Goal: Information Seeking & Learning: Check status

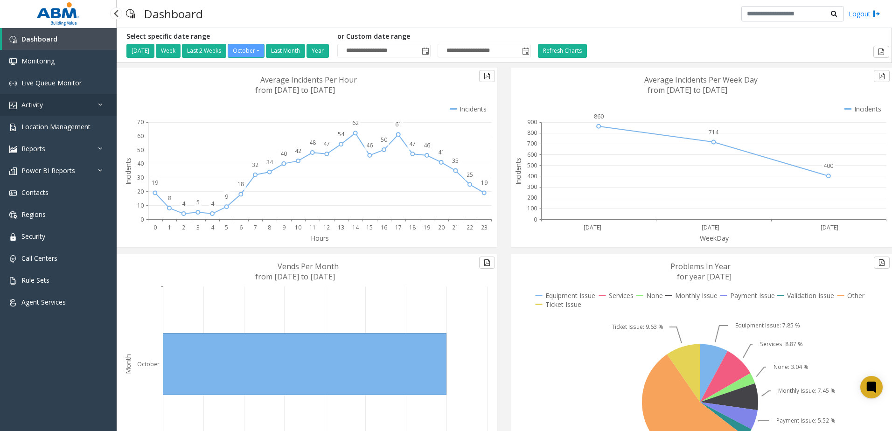
click at [41, 102] on span "Activity" at bounding box center [31, 104] width 21 height 9
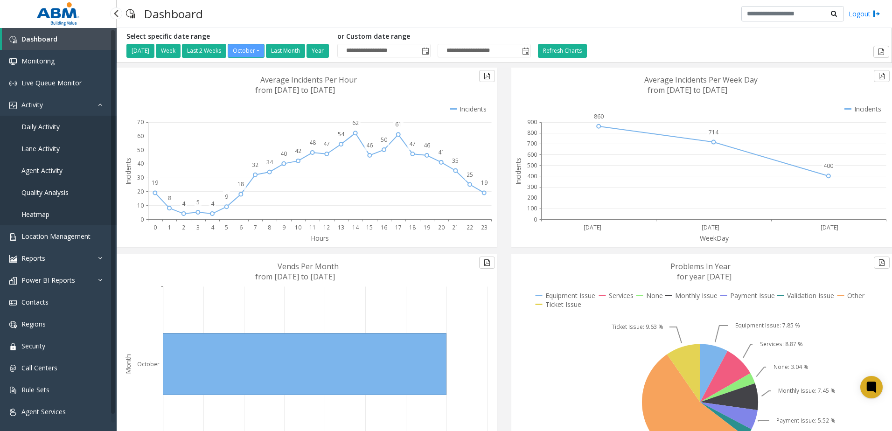
click at [56, 168] on span "Agent Activity" at bounding box center [41, 170] width 41 height 9
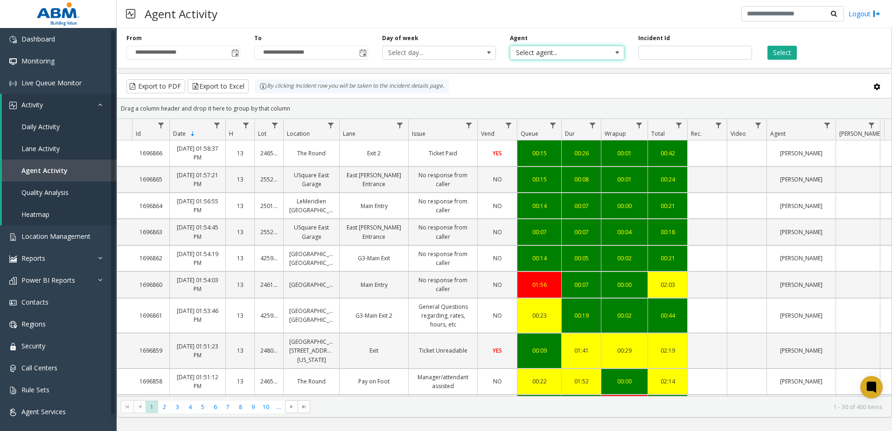
click at [560, 57] on span "Select agent..." at bounding box center [555, 52] width 90 height 13
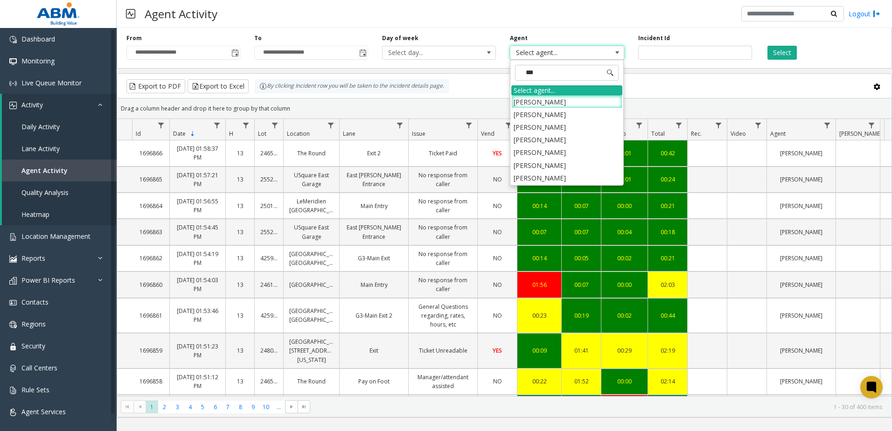
type input "****"
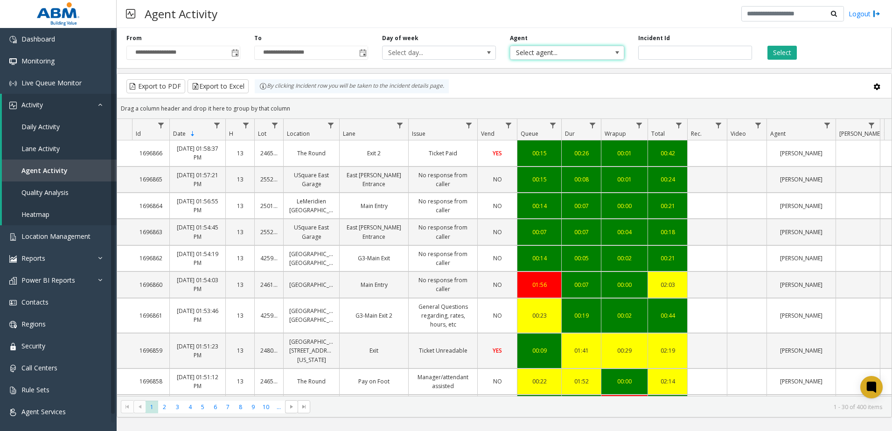
click at [560, 57] on span "Select agent..." at bounding box center [555, 52] width 90 height 13
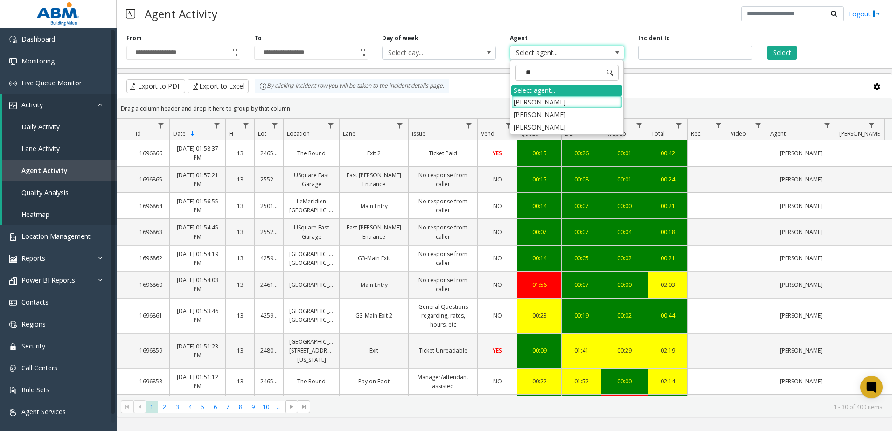
type input "***"
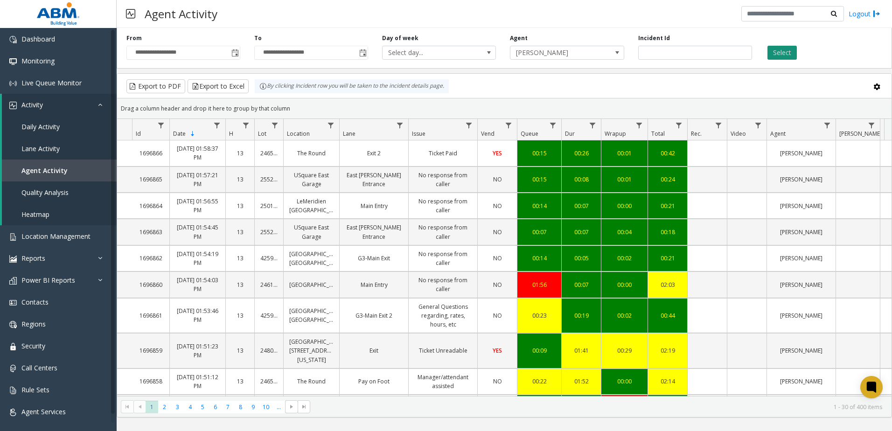
click at [792, 56] on button "Select" at bounding box center [781, 53] width 29 height 14
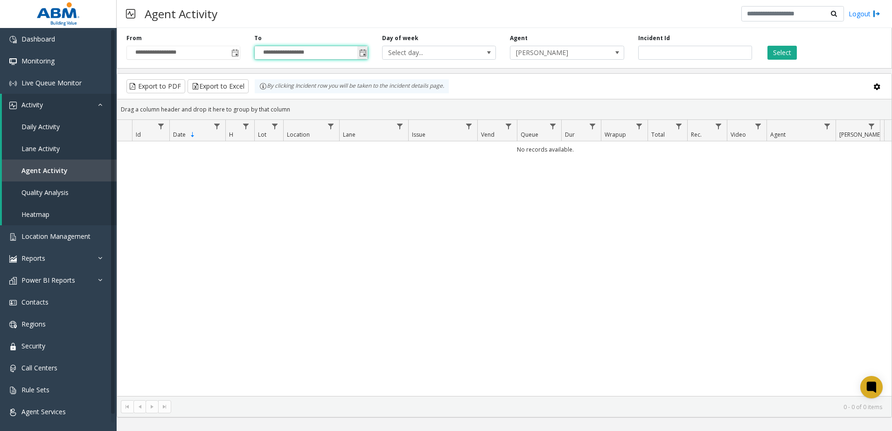
click at [354, 56] on input "**********" at bounding box center [311, 52] width 113 height 13
click at [363, 55] on span "Toggle popup" at bounding box center [362, 52] width 7 height 7
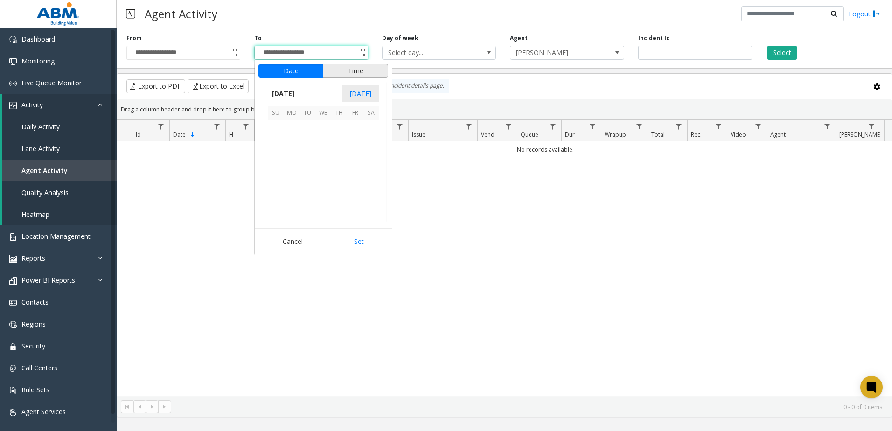
scroll to position [14, 0]
click at [339, 128] on span "2" at bounding box center [339, 128] width 16 height 16
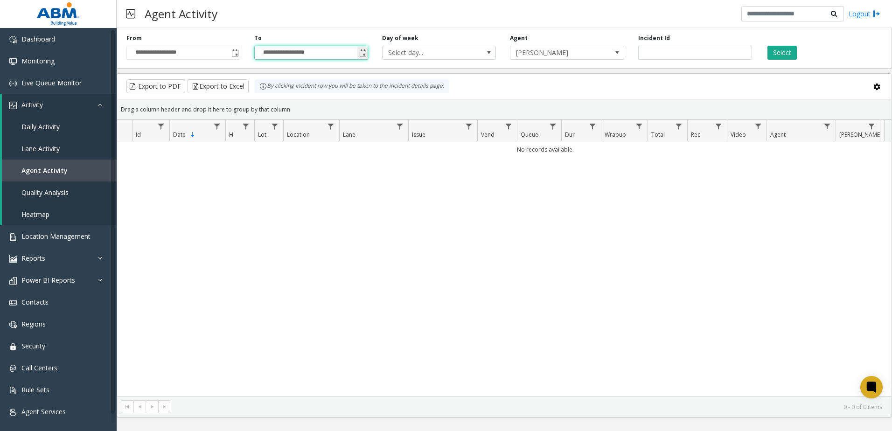
click at [362, 55] on span "Toggle popup" at bounding box center [362, 52] width 7 height 7
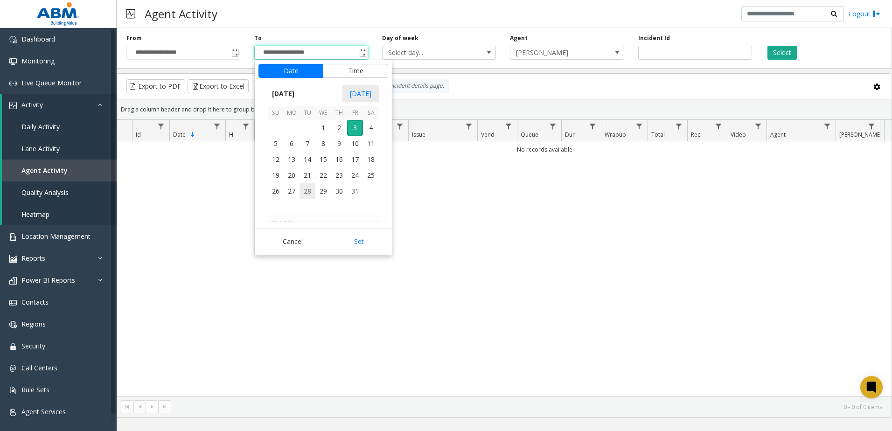
scroll to position [167566, 0]
click at [348, 73] on button "Time" at bounding box center [355, 71] width 65 height 14
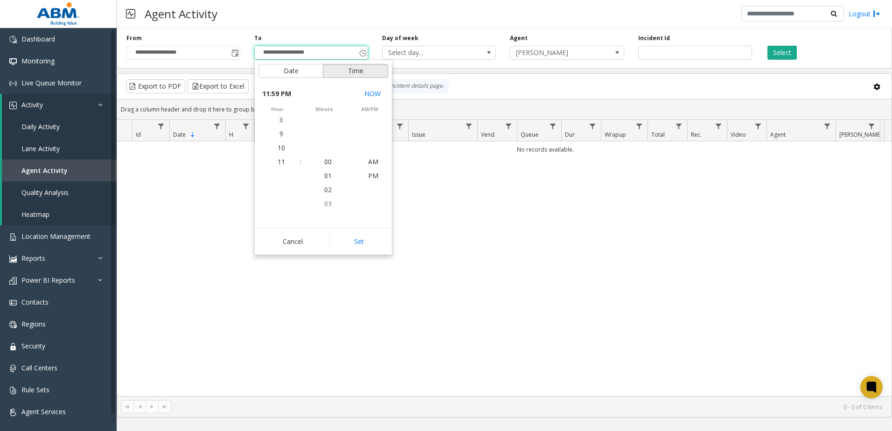
scroll to position [14, 0]
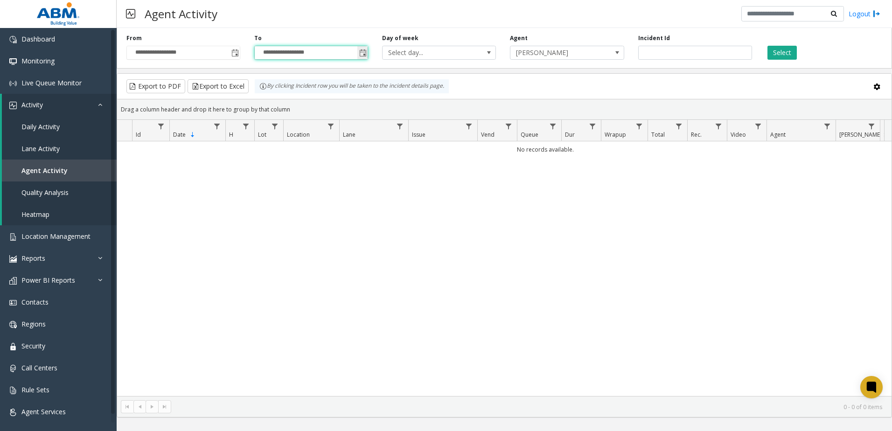
click at [364, 53] on span "Toggle popup" at bounding box center [362, 52] width 7 height 7
click at [236, 59] on span "Toggle popup" at bounding box center [234, 52] width 10 height 15
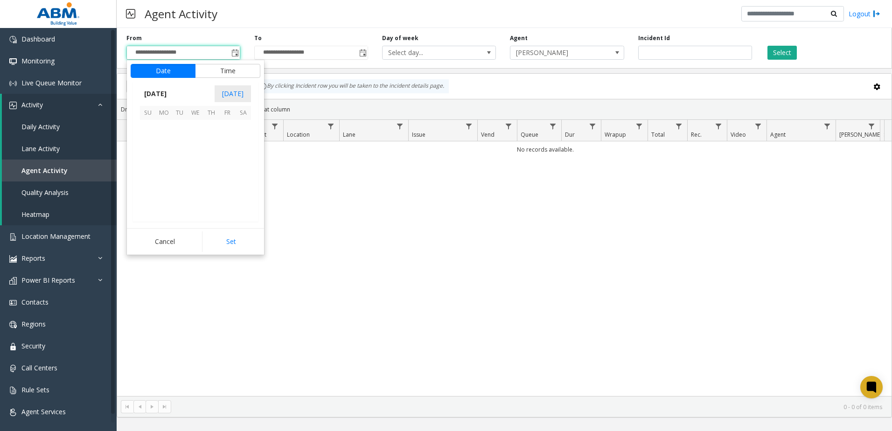
scroll to position [167519, 0]
click at [208, 126] on span "2" at bounding box center [211, 128] width 16 height 16
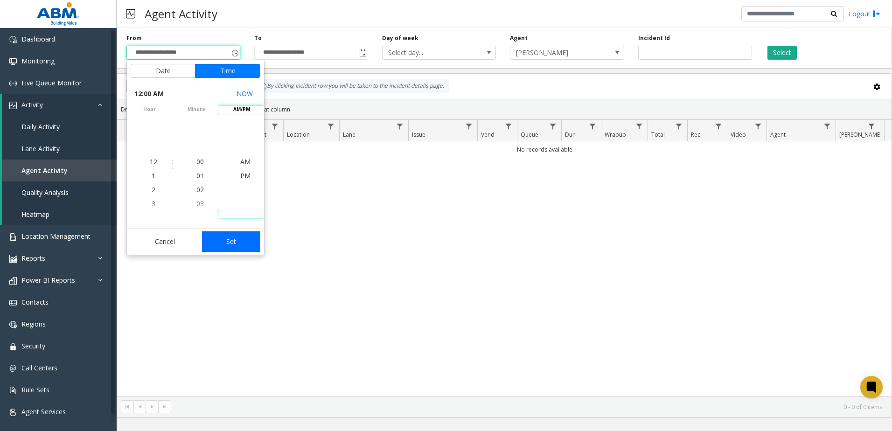
click at [246, 245] on button "Set" at bounding box center [231, 241] width 59 height 21
type input "**********"
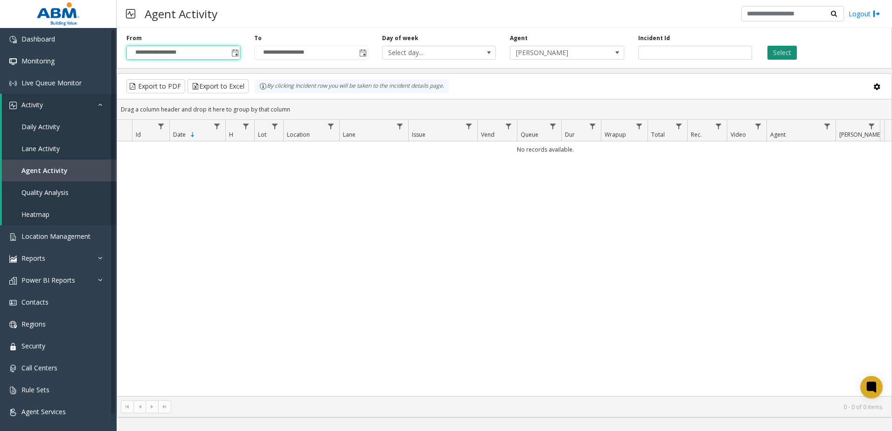
click at [777, 53] on button "Select" at bounding box center [781, 53] width 29 height 14
click at [401, 47] on span "Select day..." at bounding box center [427, 52] width 90 height 13
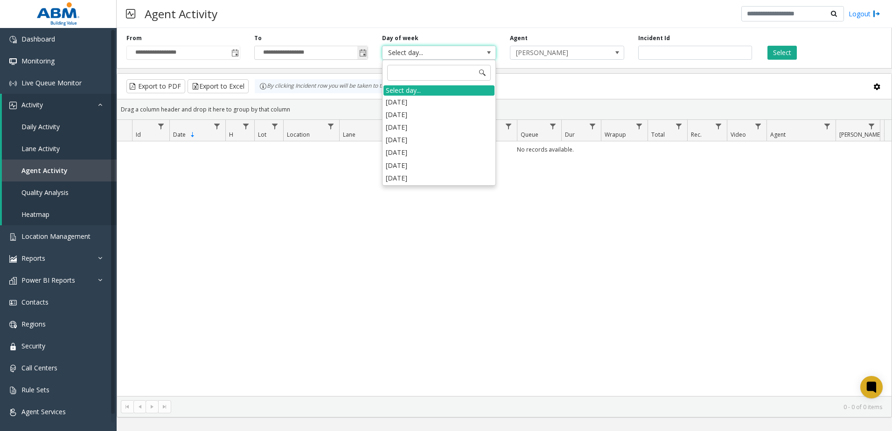
click at [364, 55] on span "Toggle popup" at bounding box center [362, 52] width 7 height 7
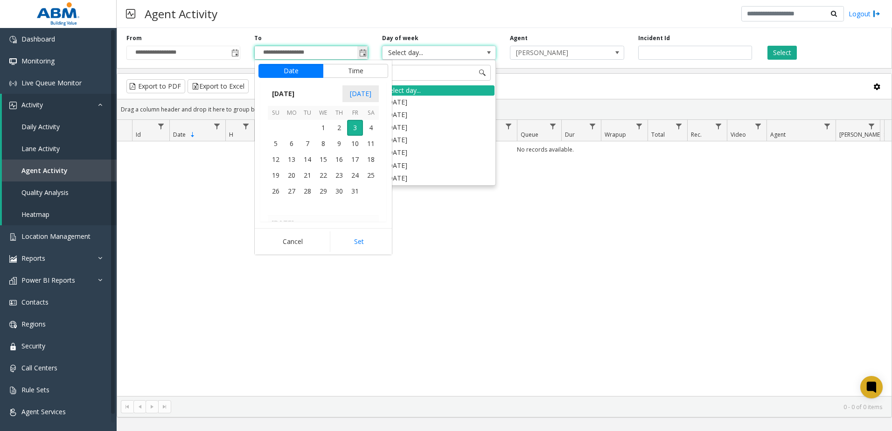
scroll to position [14, 0]
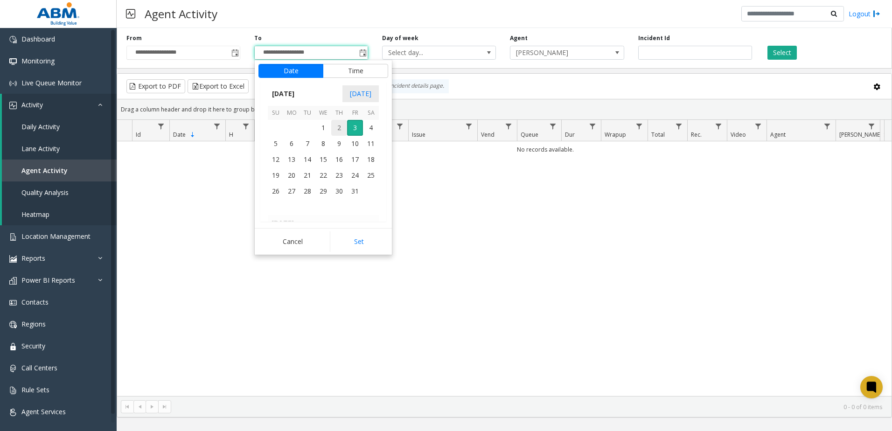
click at [339, 128] on span "2" at bounding box center [339, 128] width 16 height 16
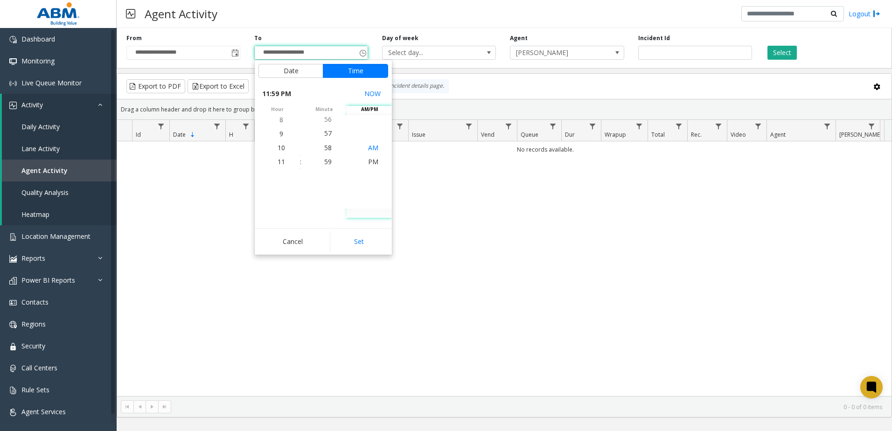
click at [368, 147] on span "AM" at bounding box center [373, 147] width 10 height 9
click at [368, 162] on span "AM" at bounding box center [373, 161] width 10 height 9
click at [370, 176] on span "PM" at bounding box center [373, 175] width 10 height 9
click at [353, 242] on button "Set" at bounding box center [359, 241] width 59 height 21
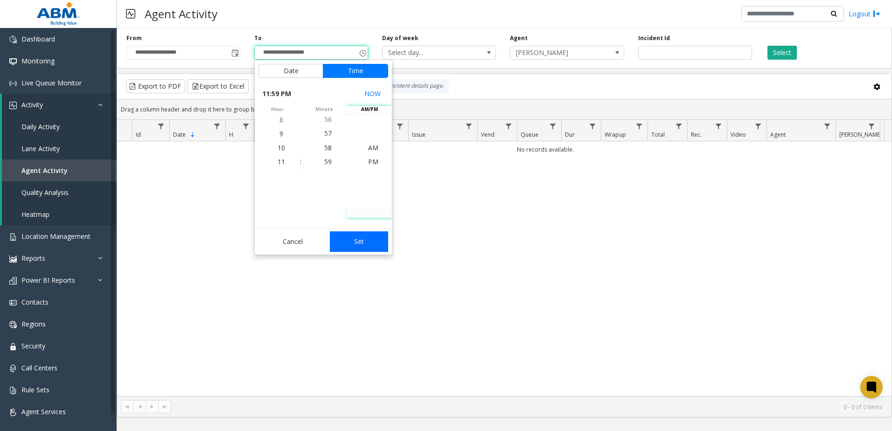
type input "**********"
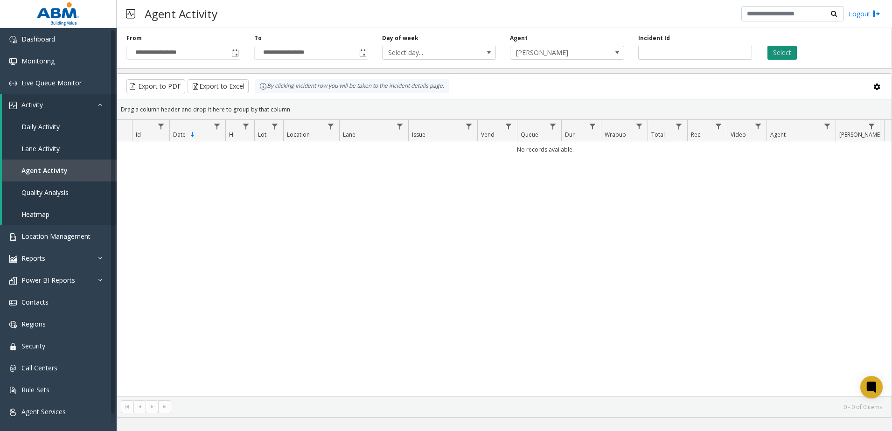
click at [788, 57] on button "Select" at bounding box center [781, 53] width 29 height 14
click at [443, 51] on span "Select day..." at bounding box center [427, 52] width 90 height 13
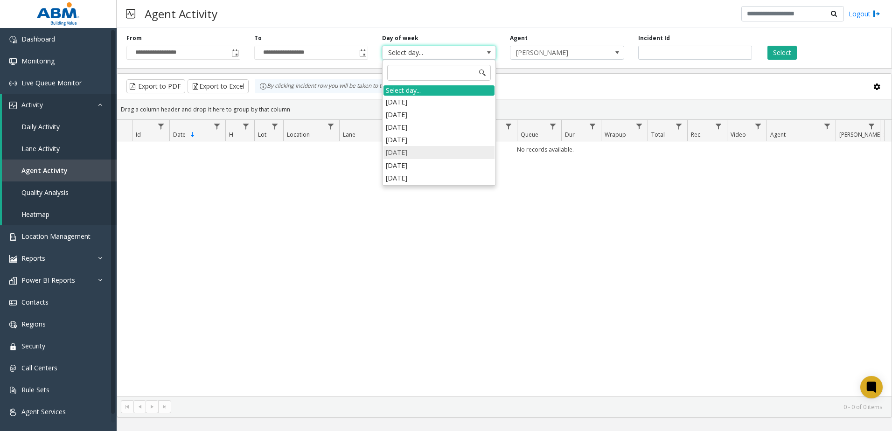
click at [415, 155] on li "[DATE]" at bounding box center [438, 152] width 111 height 13
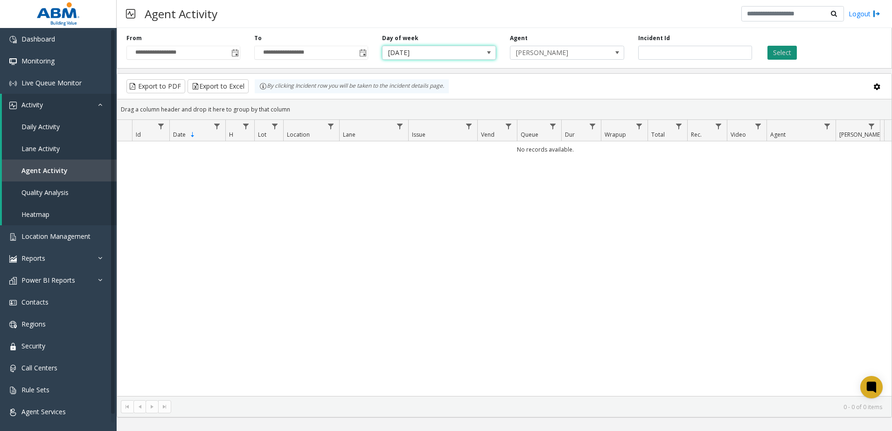
click at [771, 51] on button "Select" at bounding box center [781, 53] width 29 height 14
click at [532, 54] on span "[PERSON_NAME]" at bounding box center [555, 52] width 90 height 13
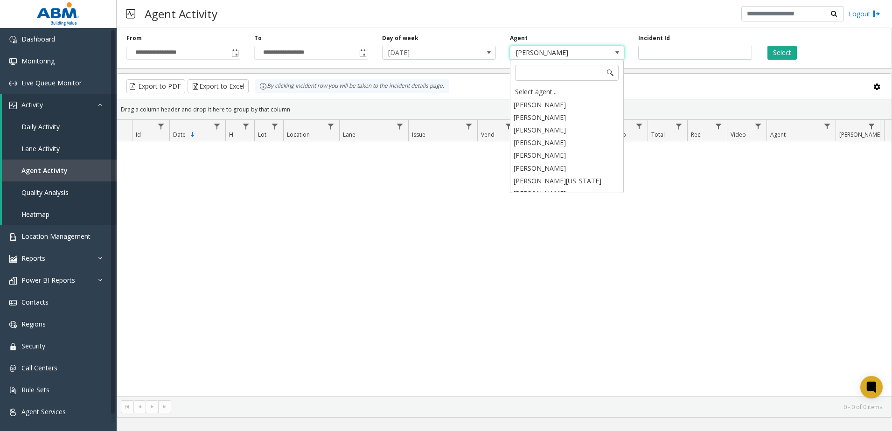
scroll to position [662, 0]
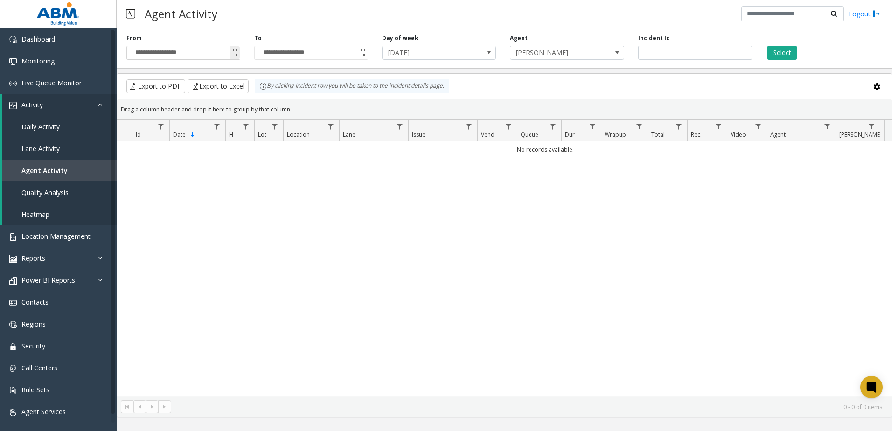
click at [236, 58] on span "Toggle popup" at bounding box center [234, 52] width 10 height 15
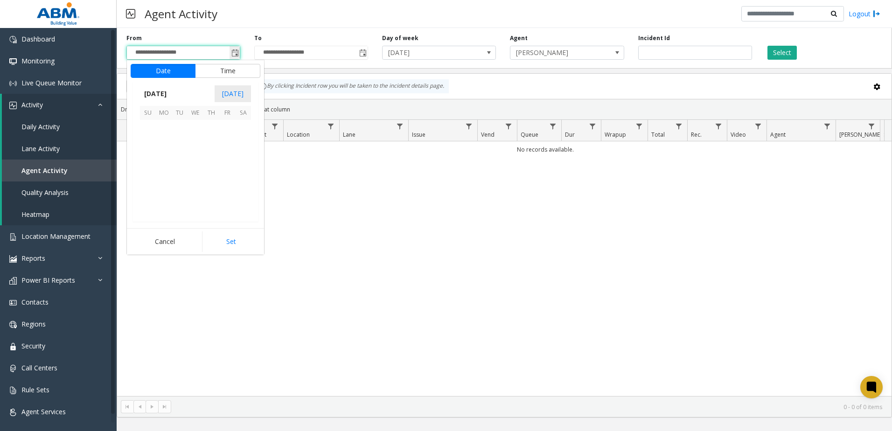
scroll to position [167519, 0]
click at [212, 128] on span "2" at bounding box center [211, 128] width 16 height 16
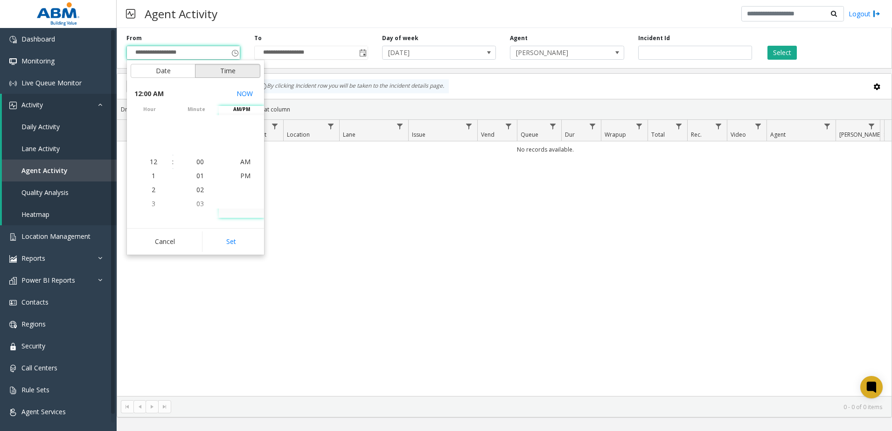
click at [241, 70] on button "Time" at bounding box center [227, 71] width 65 height 14
click at [154, 163] on li "4" at bounding box center [153, 162] width 33 height 14
click at [244, 179] on span "PM" at bounding box center [245, 175] width 10 height 9
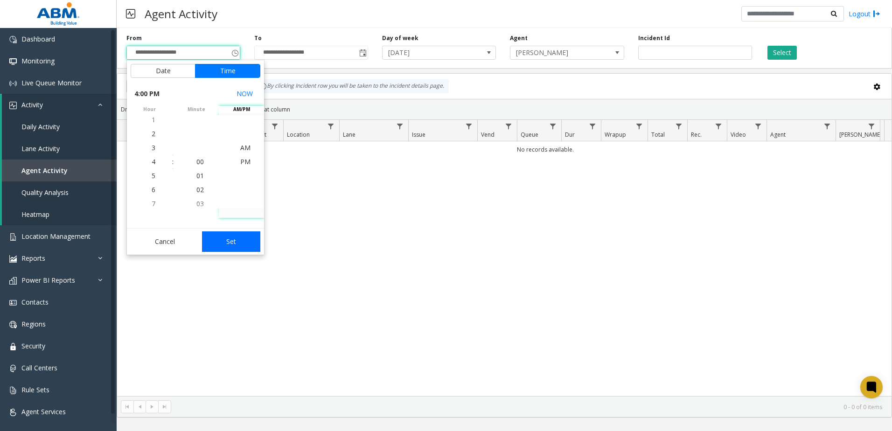
click at [247, 239] on button "Set" at bounding box center [231, 241] width 59 height 21
type input "**********"
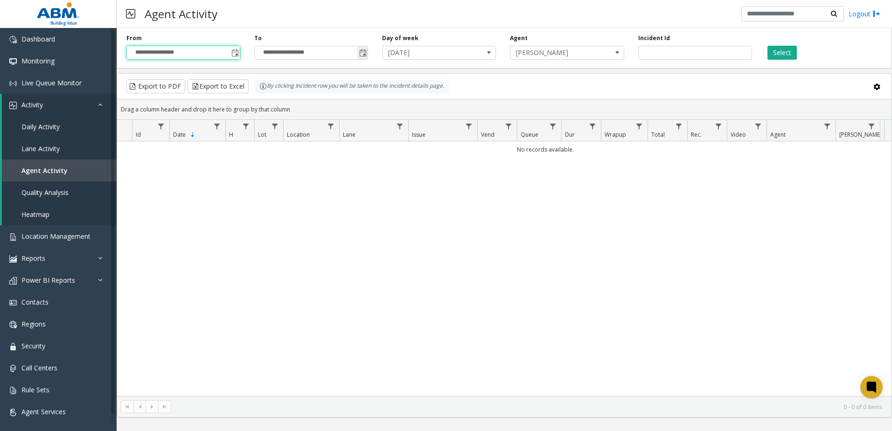
click at [357, 56] on input "**********" at bounding box center [311, 52] width 113 height 13
click at [361, 55] on span "Toggle popup" at bounding box center [362, 52] width 7 height 7
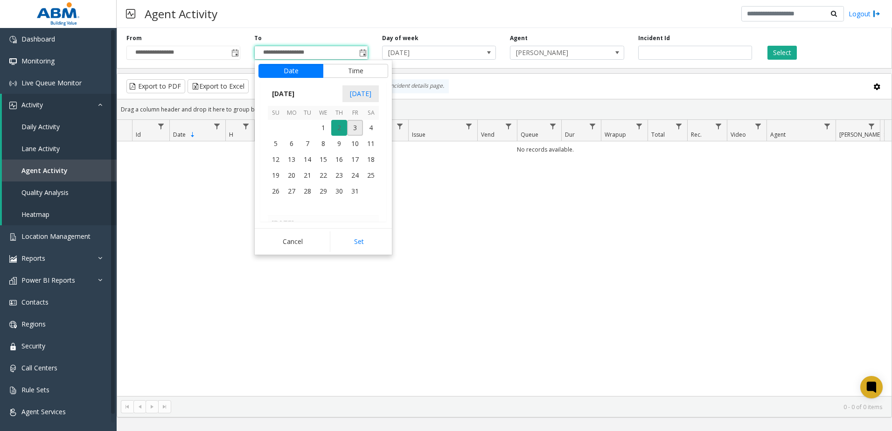
click at [338, 125] on span "2" at bounding box center [339, 128] width 16 height 16
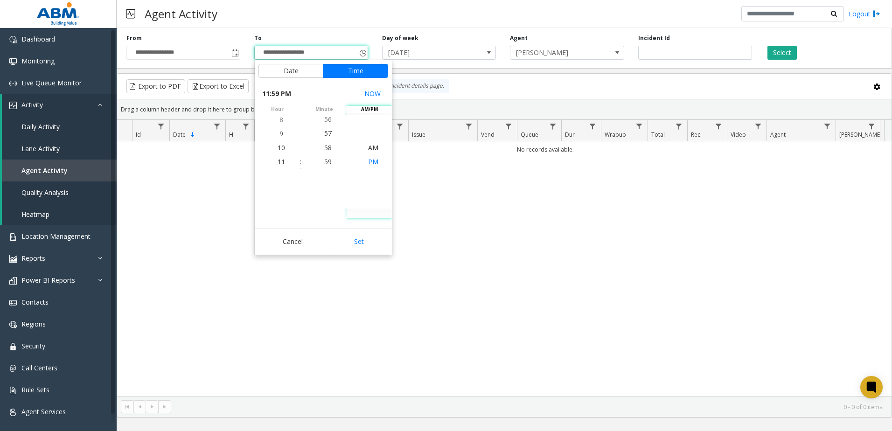
click at [371, 163] on span "PM" at bounding box center [373, 161] width 10 height 9
click at [365, 241] on button "Set" at bounding box center [359, 241] width 59 height 21
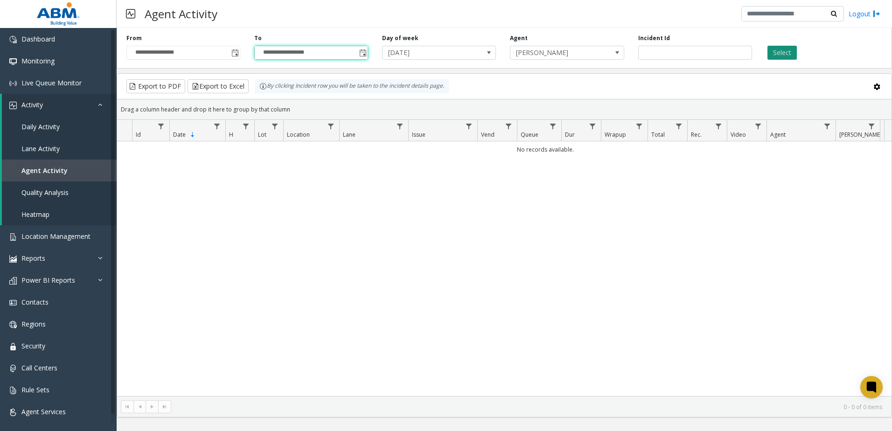
click at [784, 55] on button "Select" at bounding box center [781, 53] width 29 height 14
click at [529, 54] on span "[PERSON_NAME]" at bounding box center [555, 52] width 90 height 13
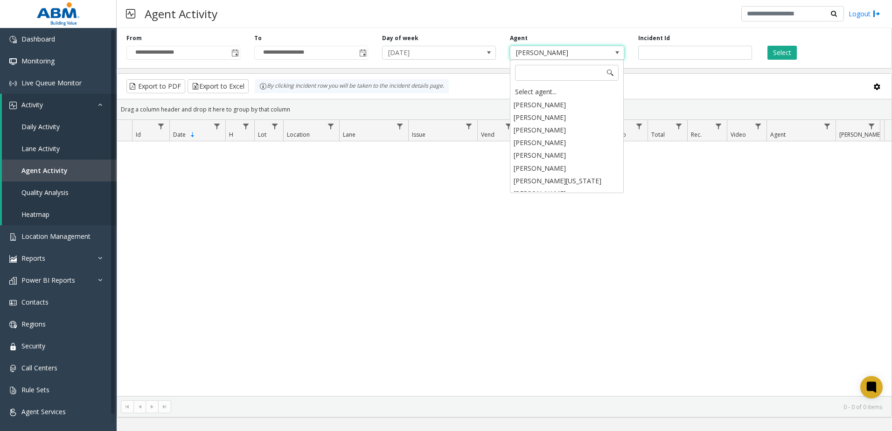
scroll to position [662, 0]
click at [557, 55] on span "[PERSON_NAME]" at bounding box center [555, 52] width 90 height 13
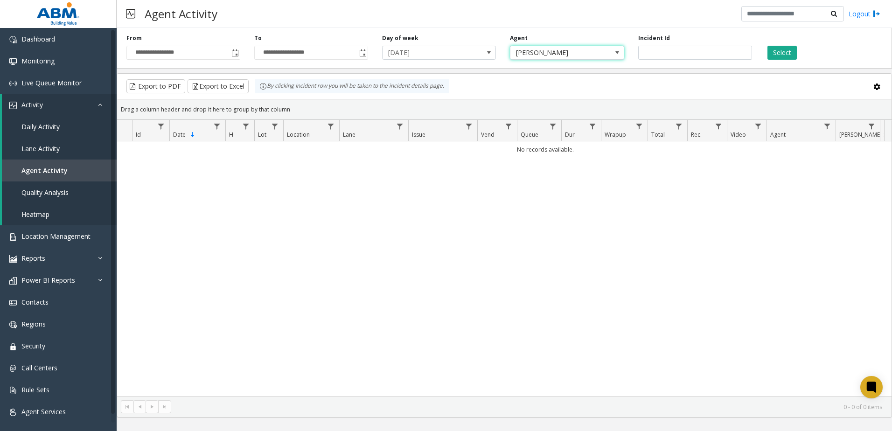
click at [557, 55] on span "[PERSON_NAME]" at bounding box center [555, 52] width 90 height 13
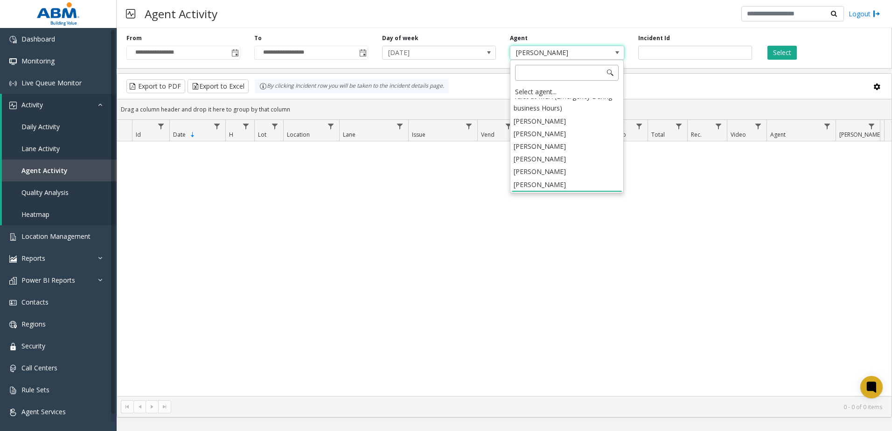
drag, startPoint x: 557, startPoint y: 55, endPoint x: 552, endPoint y: 70, distance: 15.8
click at [552, 70] on input at bounding box center [567, 73] width 104 height 16
click at [544, 93] on div "Select agent..." at bounding box center [566, 91] width 111 height 13
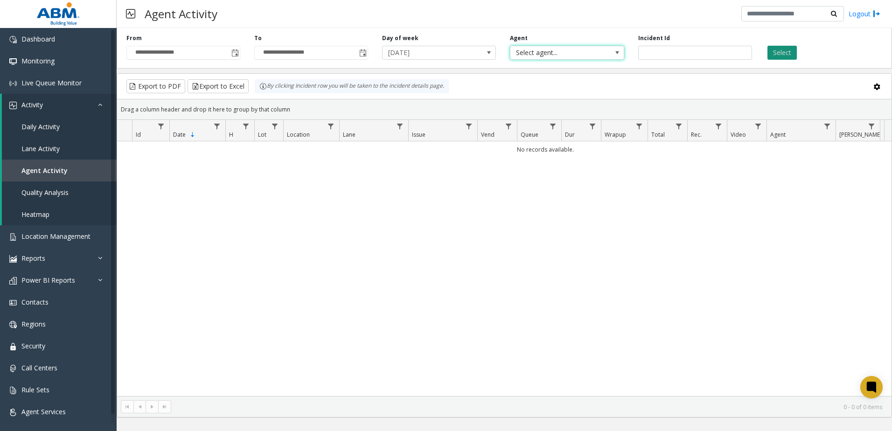
click at [783, 56] on button "Select" at bounding box center [781, 53] width 29 height 14
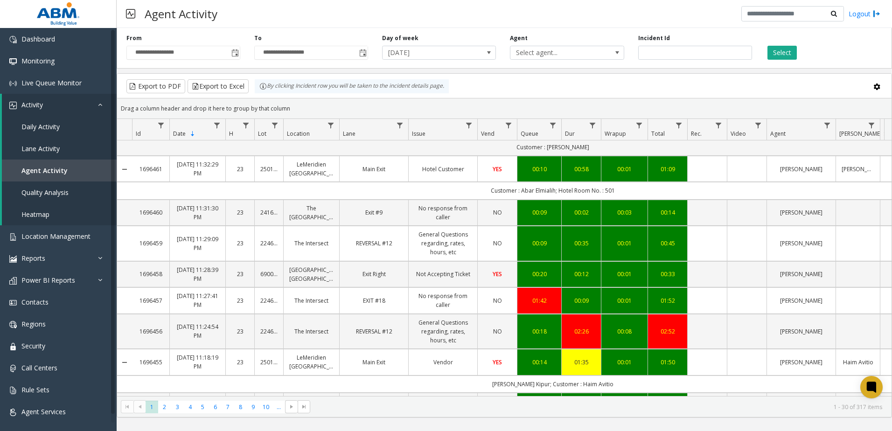
scroll to position [187, 0]
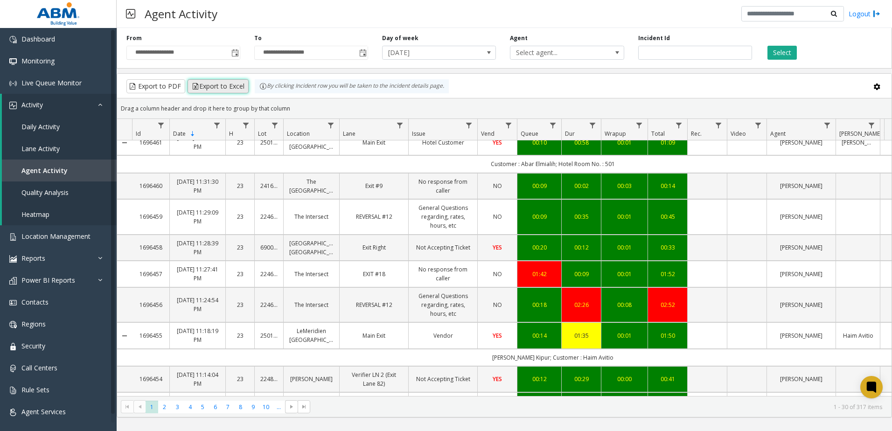
click at [215, 86] on button "Export to Excel" at bounding box center [218, 86] width 61 height 14
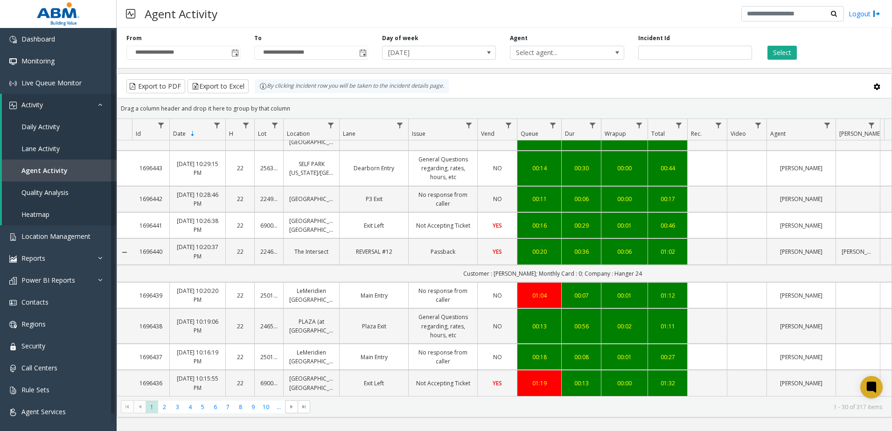
scroll to position [787, 0]
click at [165, 408] on span "2" at bounding box center [164, 407] width 13 height 13
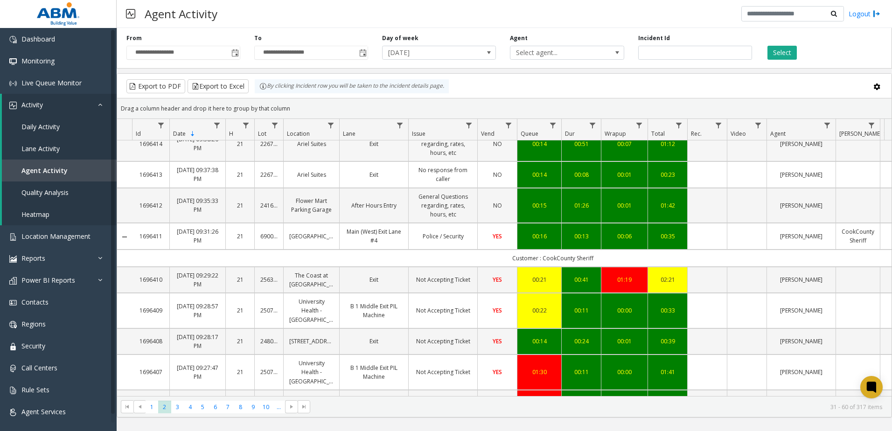
scroll to position [655, 0]
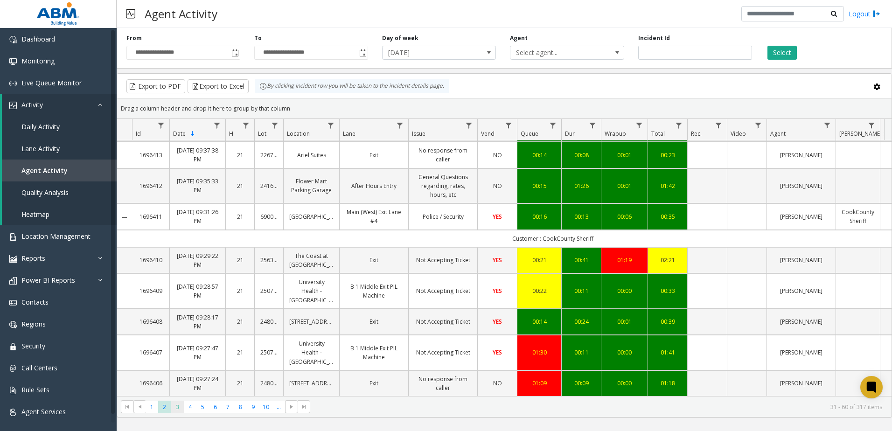
drag, startPoint x: 171, startPoint y: 410, endPoint x: 177, endPoint y: 410, distance: 6.5
click at [174, 410] on ul "1 2 3 4 5 6 7 8 9 10 ..." at bounding box center [215, 407] width 139 height 13
click at [177, 410] on span "3" at bounding box center [177, 407] width 13 height 13
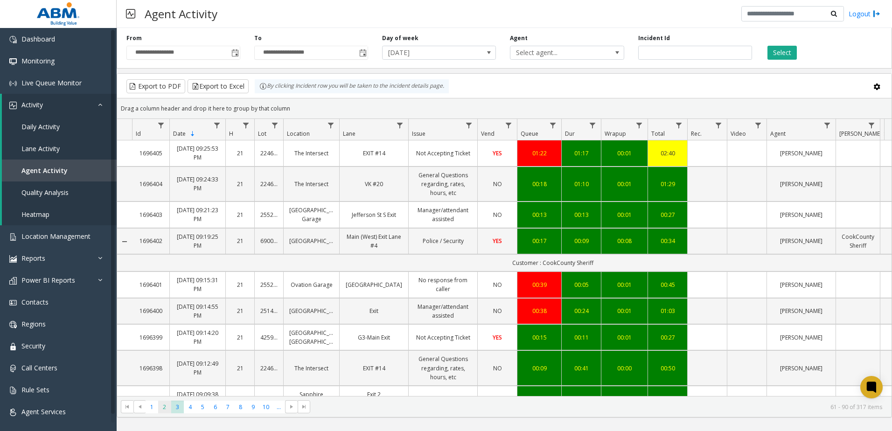
click at [166, 409] on span "2" at bounding box center [164, 407] width 13 height 13
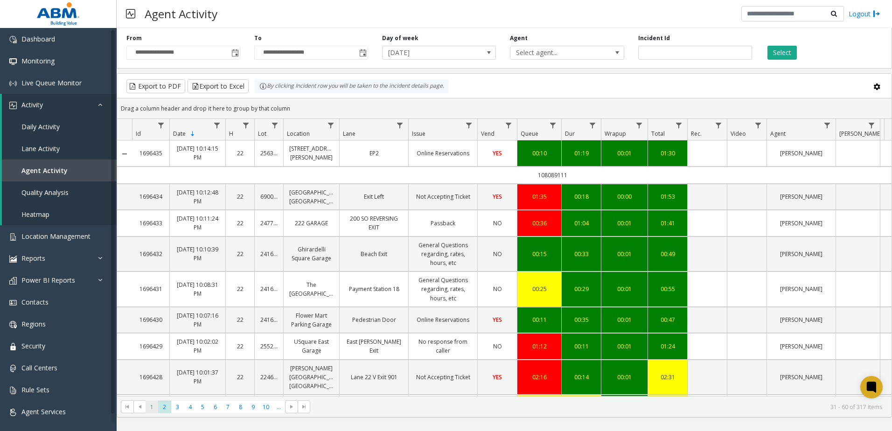
click at [153, 404] on span "1" at bounding box center [152, 407] width 13 height 13
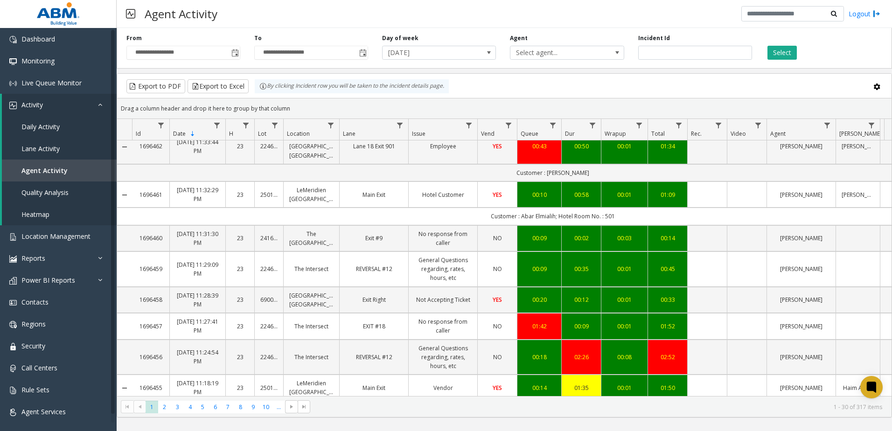
scroll to position [41, 0]
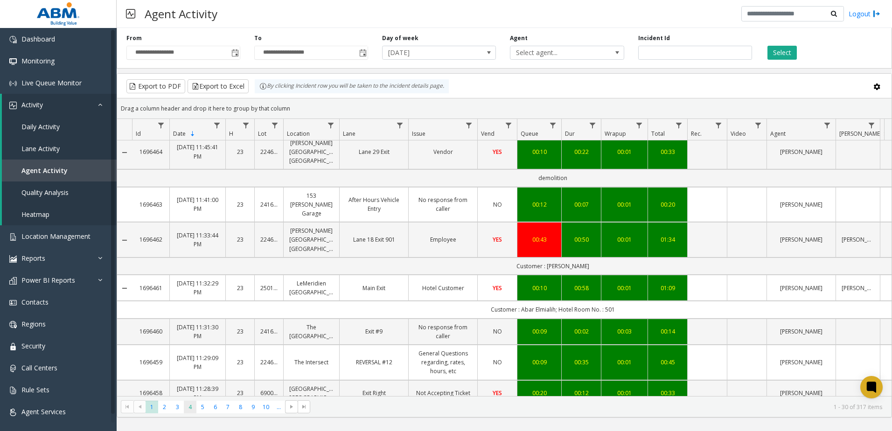
click at [187, 405] on span "4" at bounding box center [190, 407] width 13 height 13
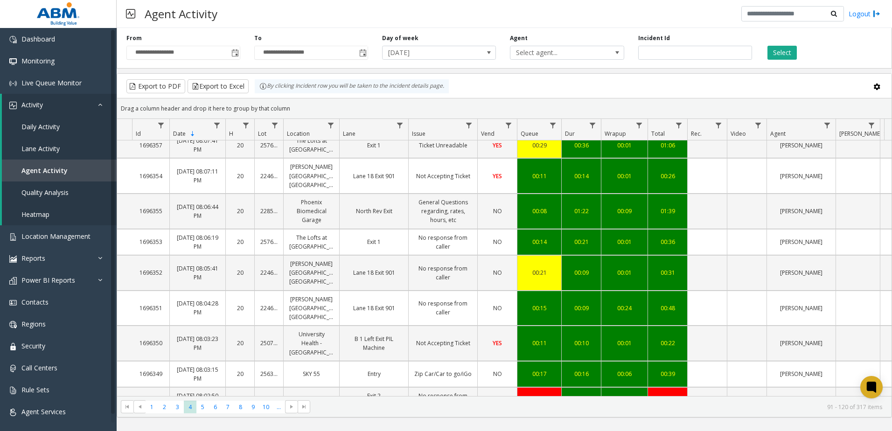
scroll to position [656, 0]
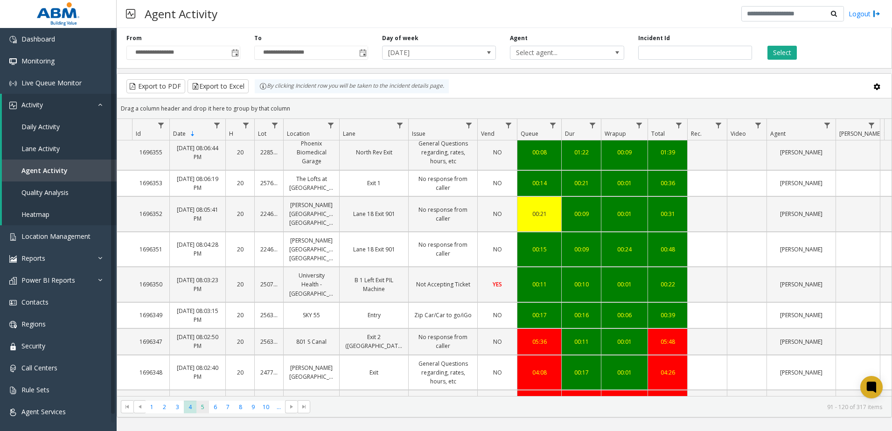
click at [198, 405] on span "5" at bounding box center [202, 407] width 13 height 13
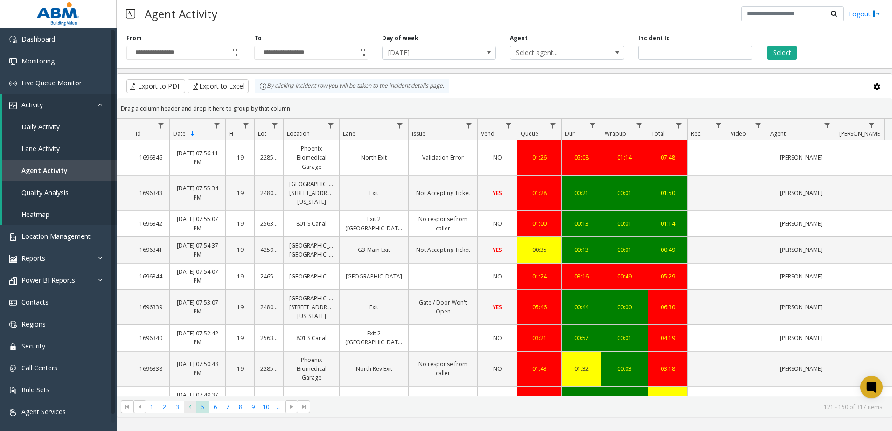
click at [189, 404] on span "4" at bounding box center [190, 407] width 13 height 13
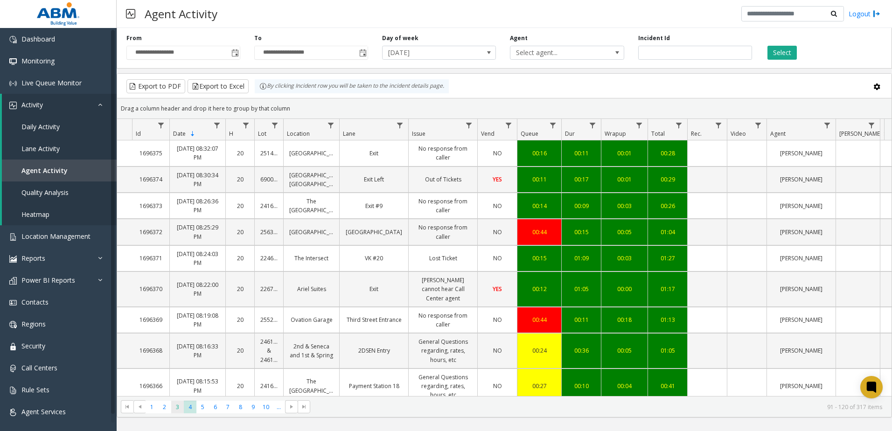
click at [177, 408] on span "3" at bounding box center [177, 407] width 13 height 13
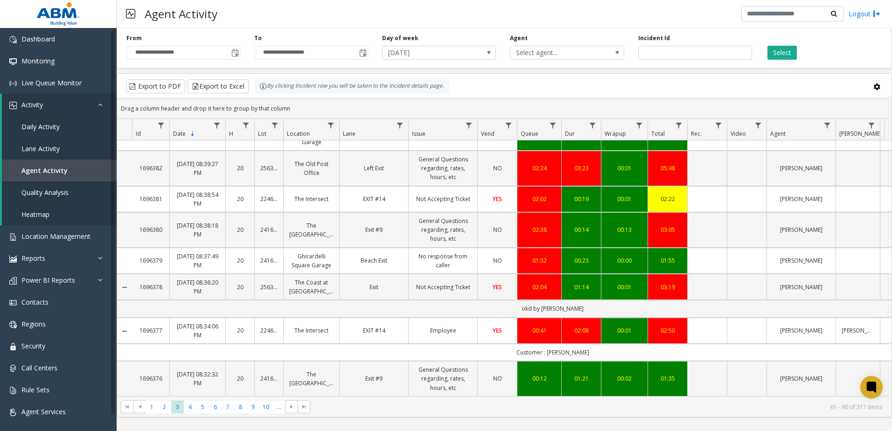
scroll to position [761, 0]
click at [186, 410] on span "4" at bounding box center [190, 407] width 13 height 13
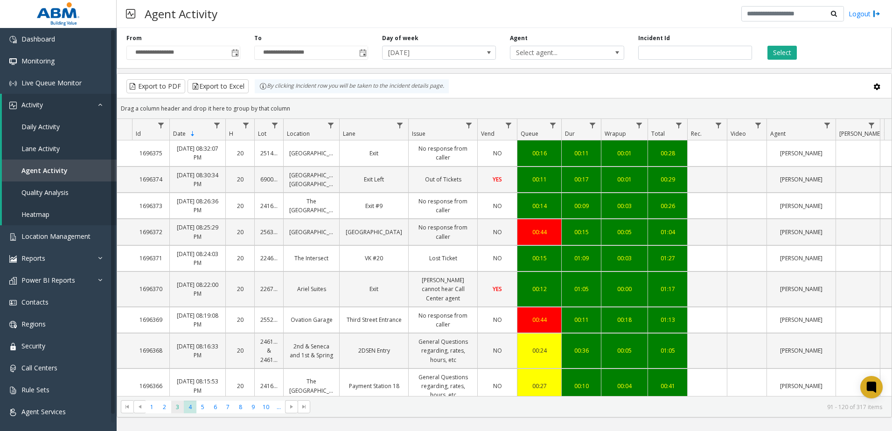
click at [180, 406] on span "3" at bounding box center [177, 407] width 13 height 13
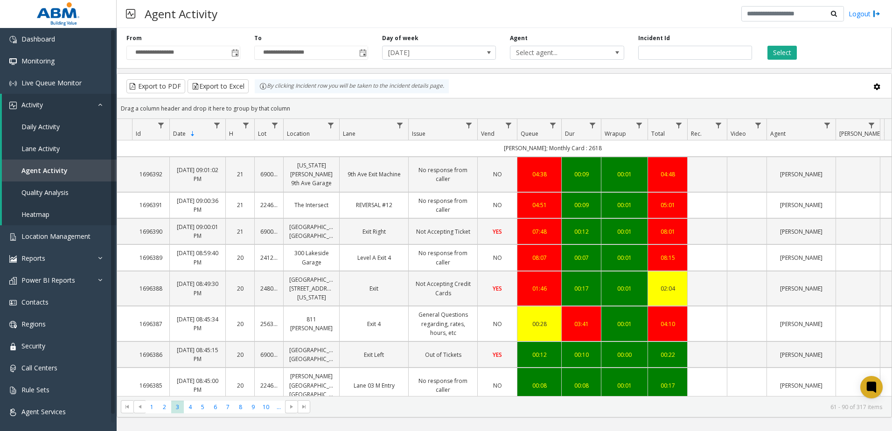
scroll to position [420, 0]
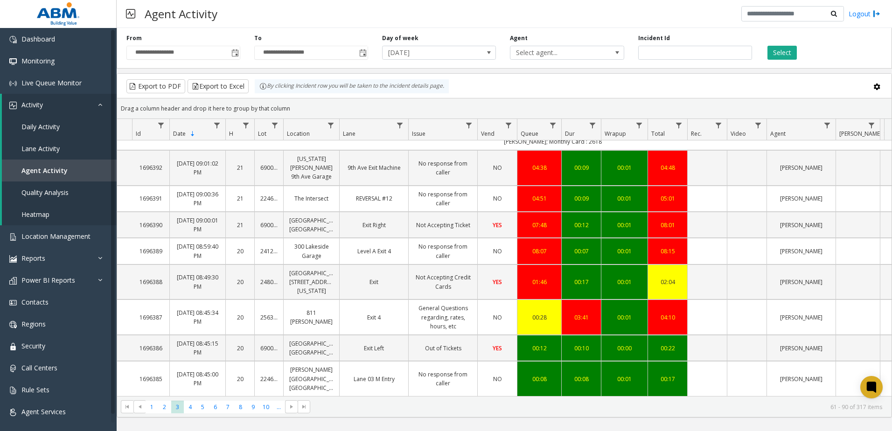
click at [452, 10] on div "Agent Activity Logout" at bounding box center [504, 14] width 775 height 28
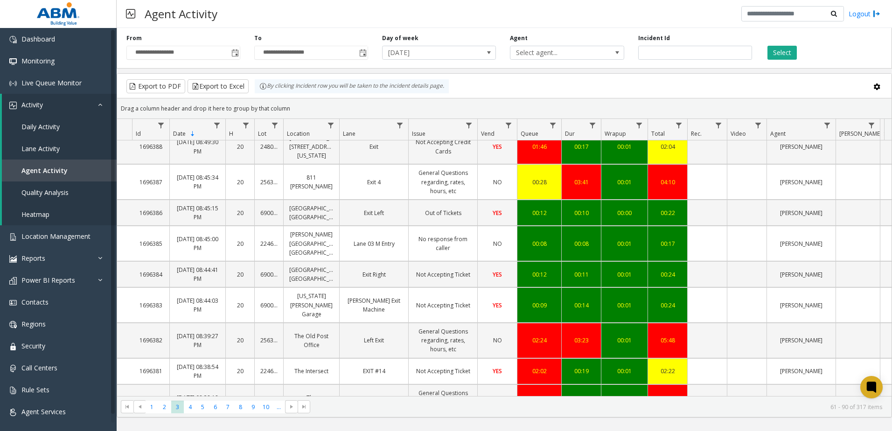
scroll to position [560, 0]
